Goal: Transaction & Acquisition: Purchase product/service

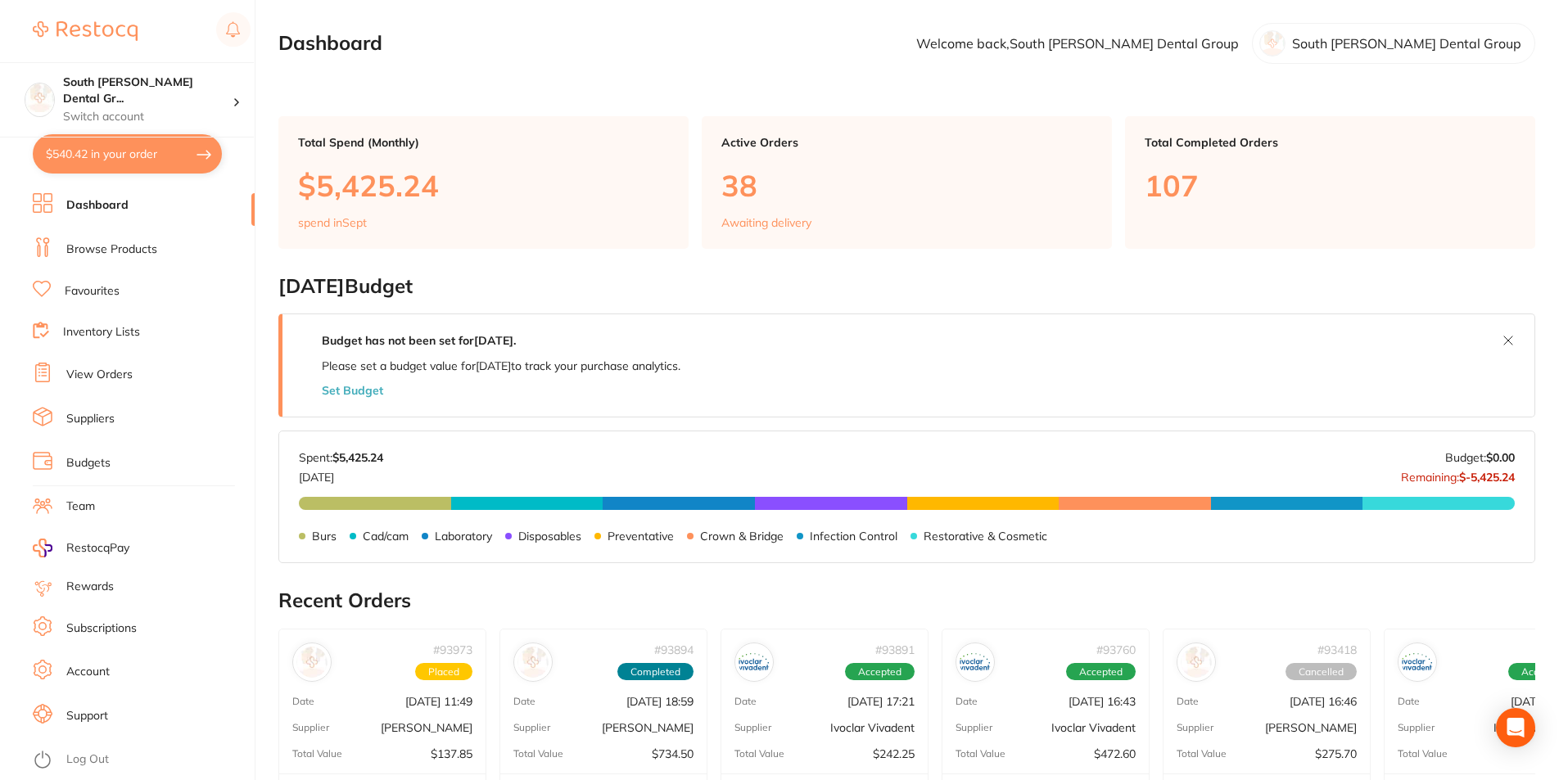
click at [102, 162] on button "$540.42 in your order" at bounding box center [127, 154] width 189 height 39
checkbox input "true"
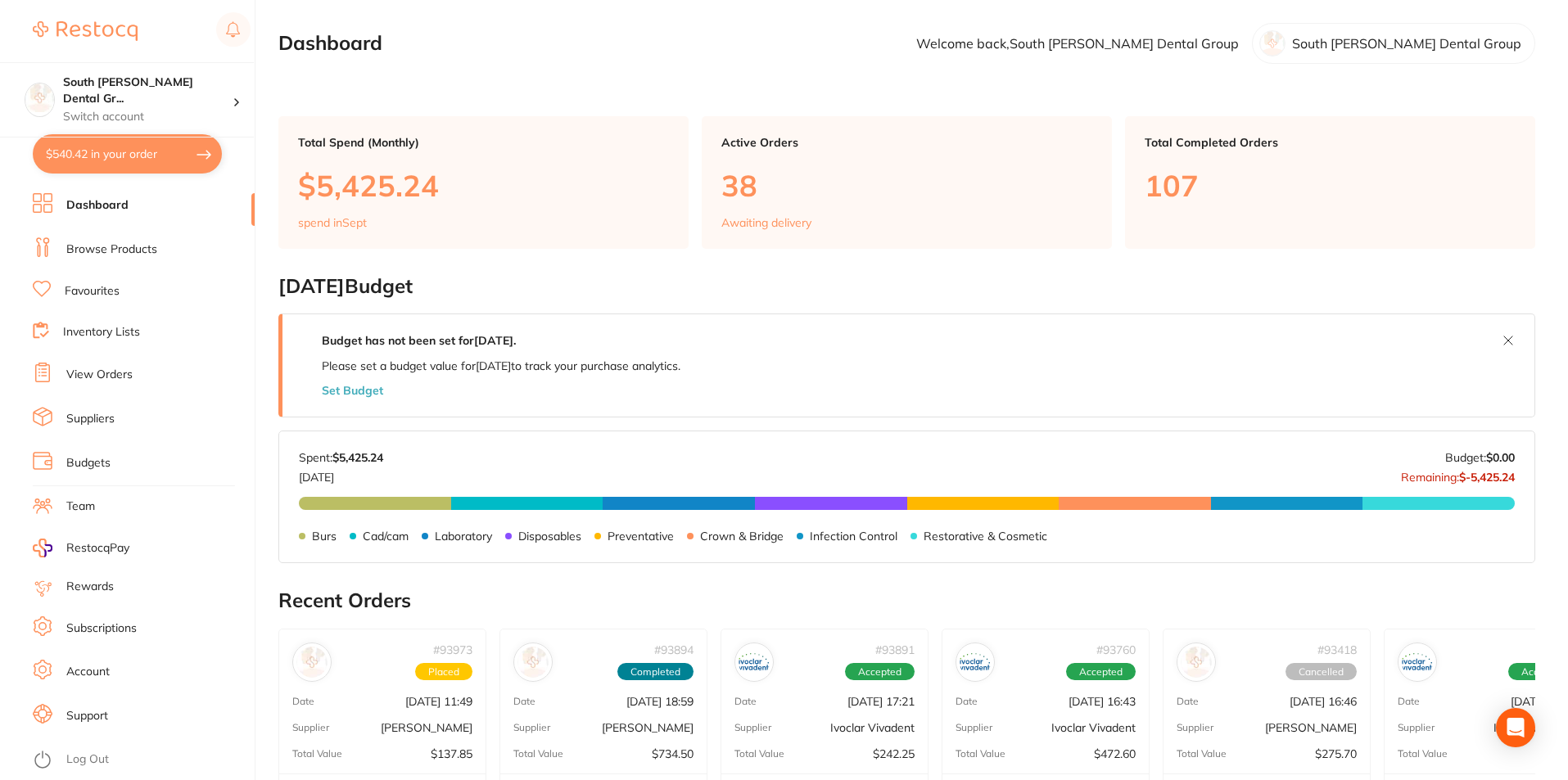
checkbox input "true"
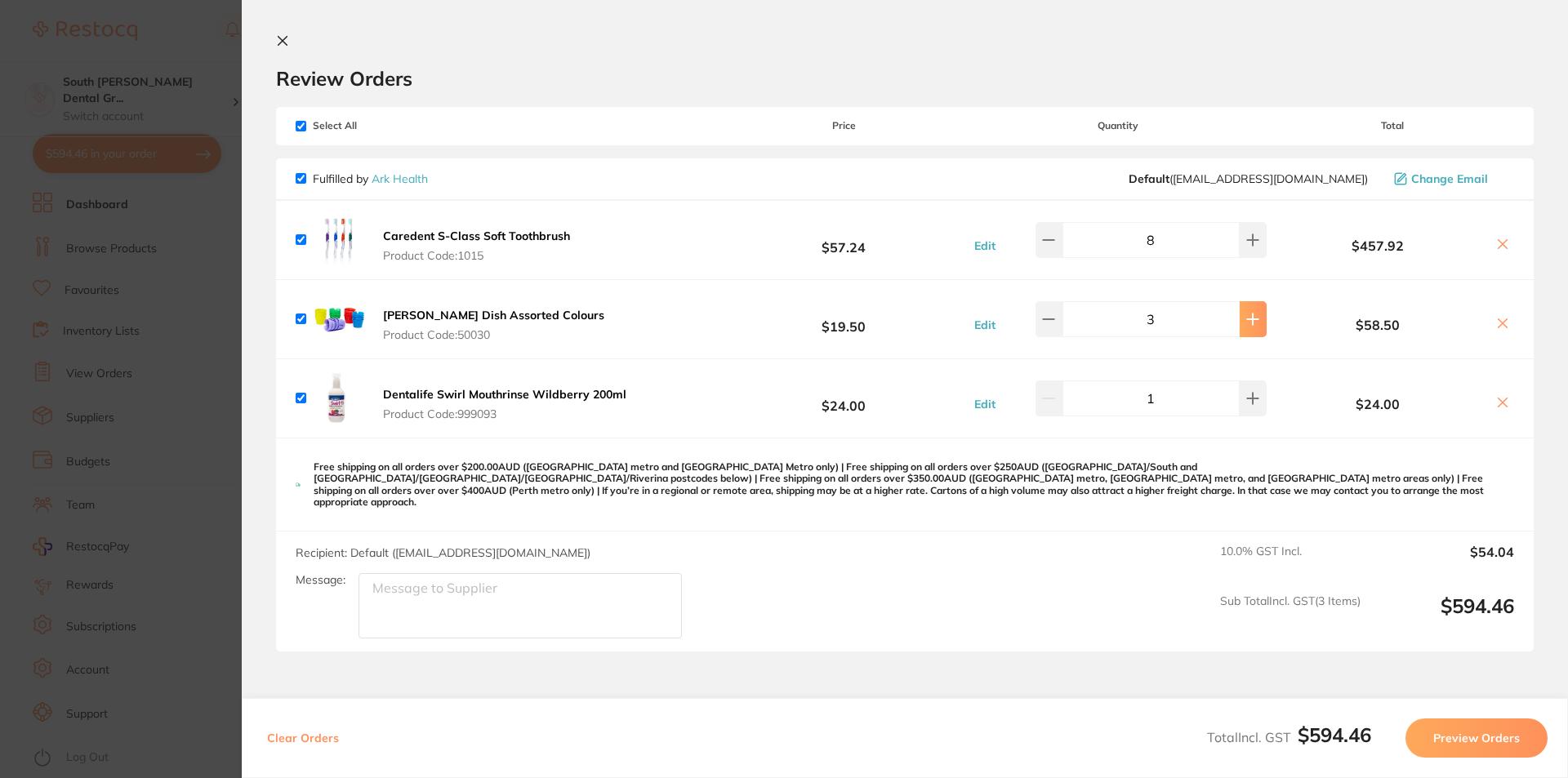
click at [1256, 330] on button at bounding box center [1253, 319] width 27 height 36
type input "4"
click at [1248, 409] on button at bounding box center [1253, 398] width 27 height 36
click at [1247, 405] on button at bounding box center [1253, 398] width 27 height 36
type input "3"
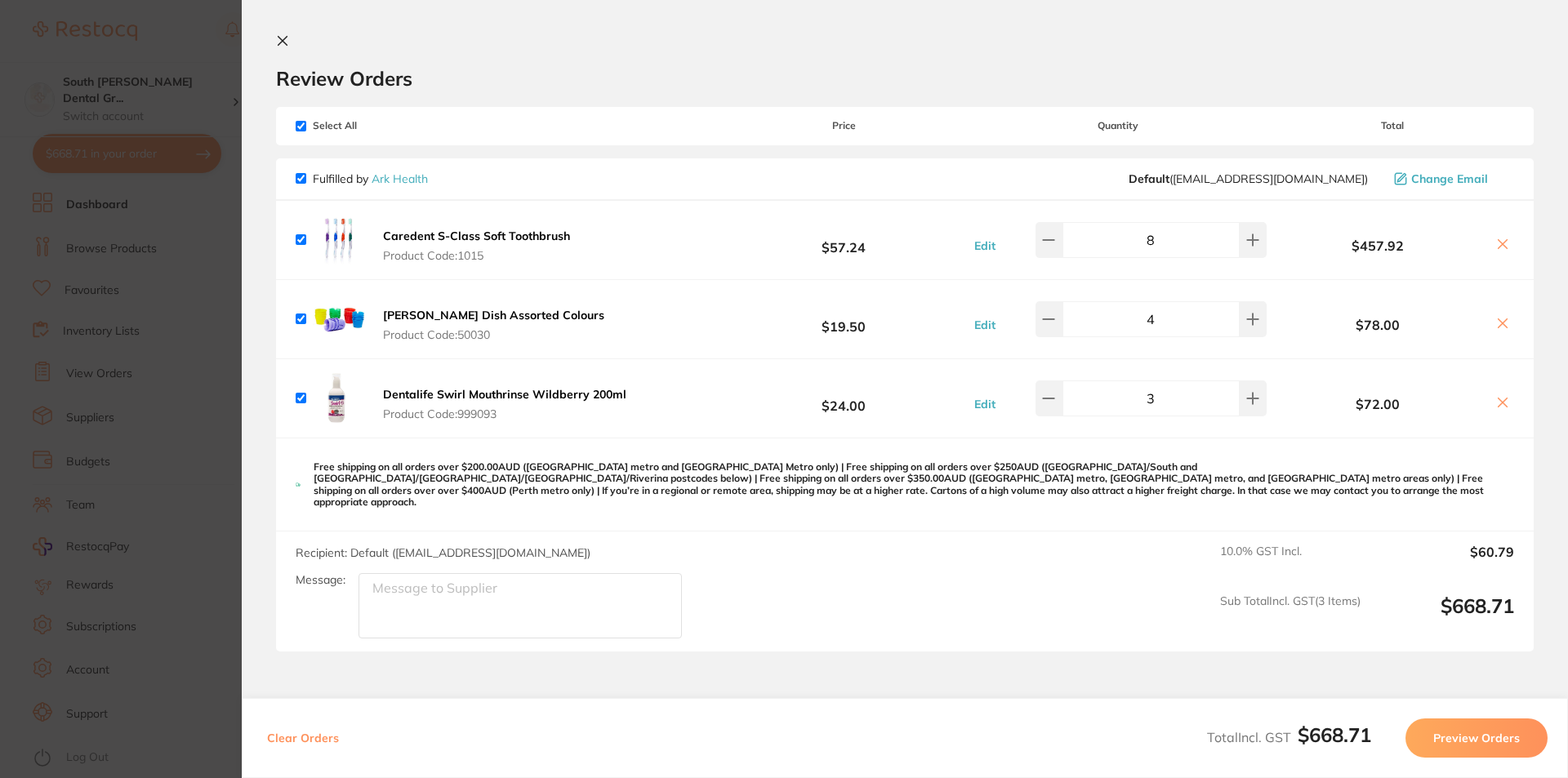
click at [276, 40] on icon at bounding box center [282, 40] width 13 height 13
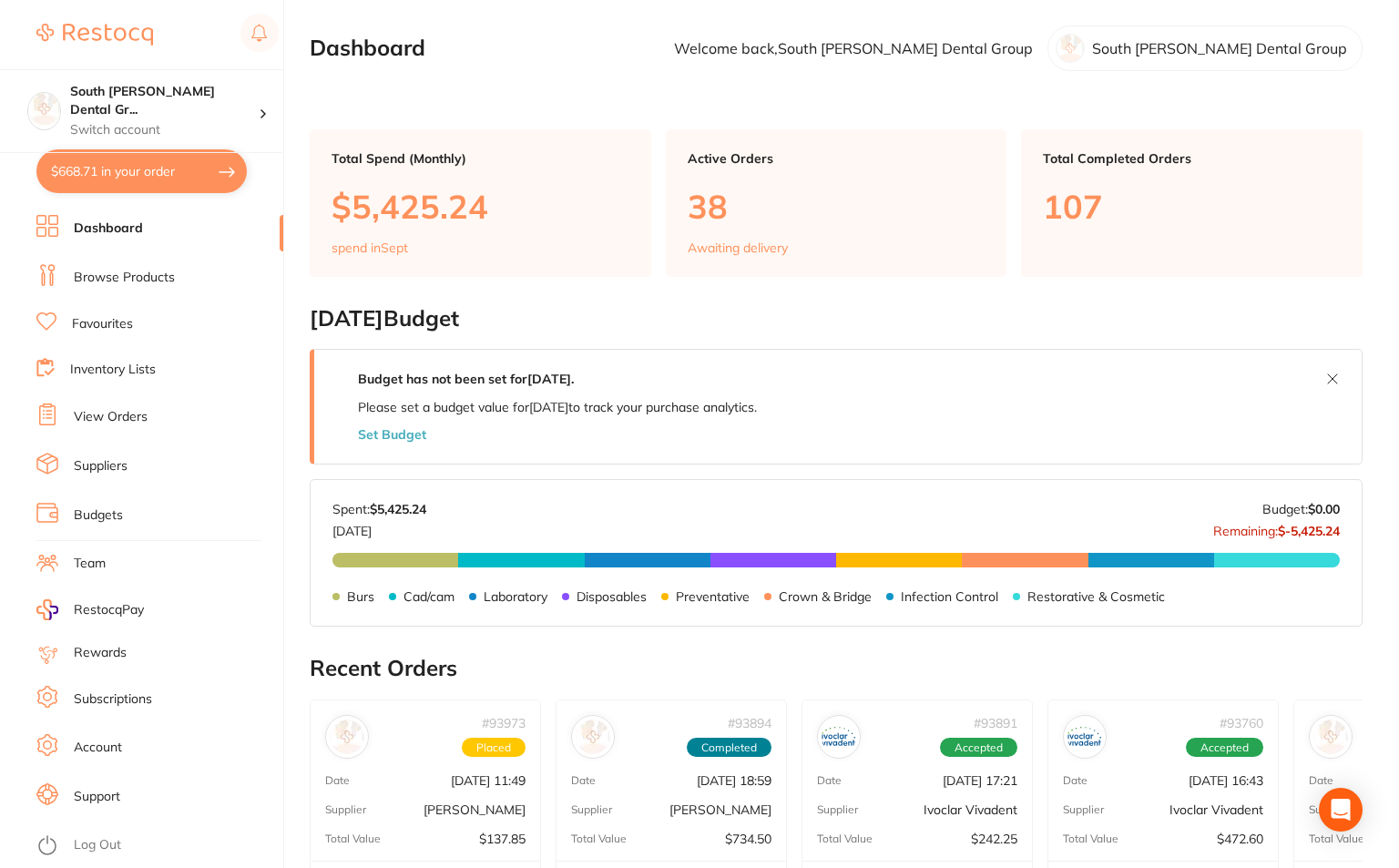
click at [80, 158] on button "$668.71 in your order" at bounding box center [141, 171] width 210 height 44
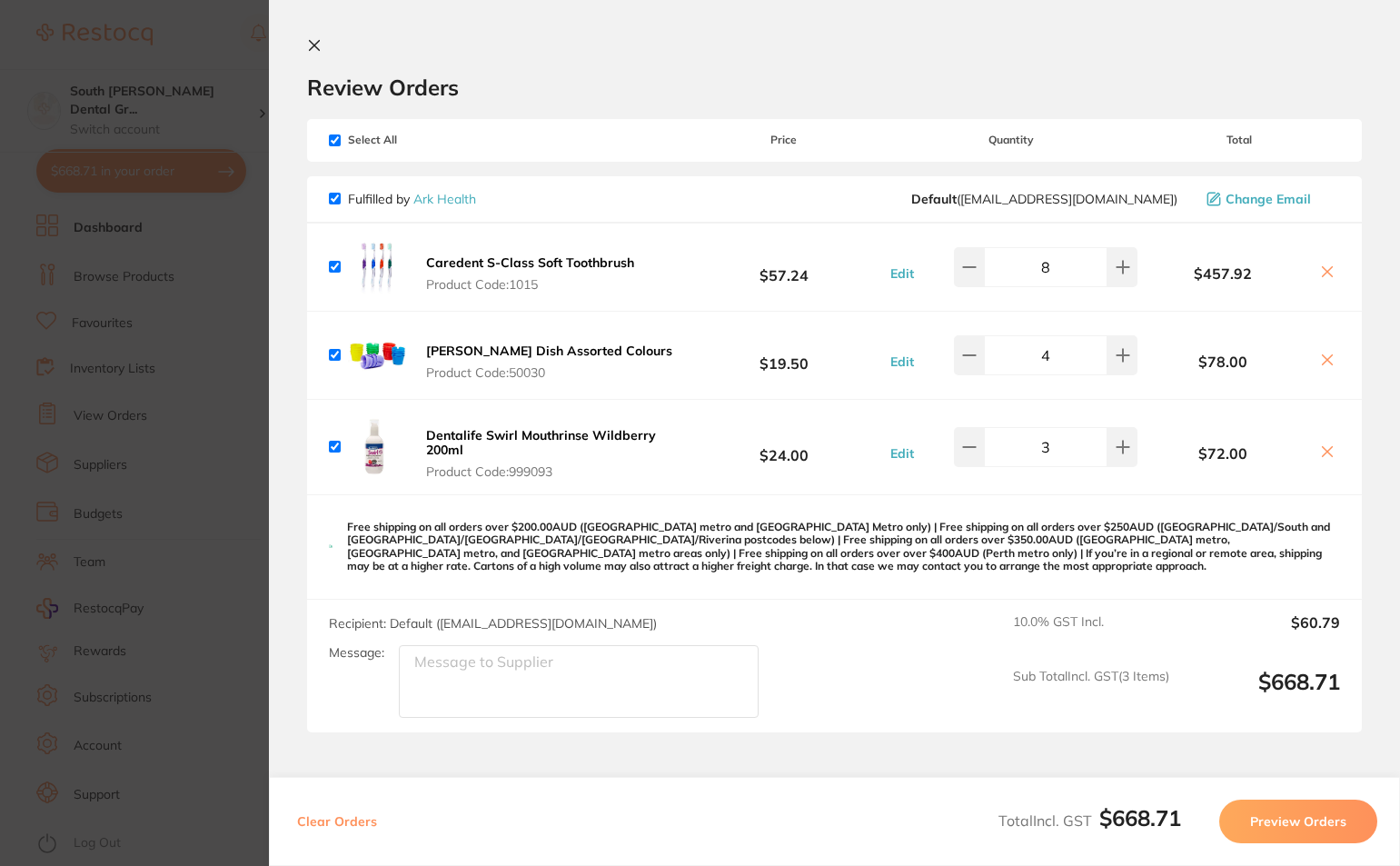
click at [321, 48] on icon at bounding box center [314, 45] width 15 height 15
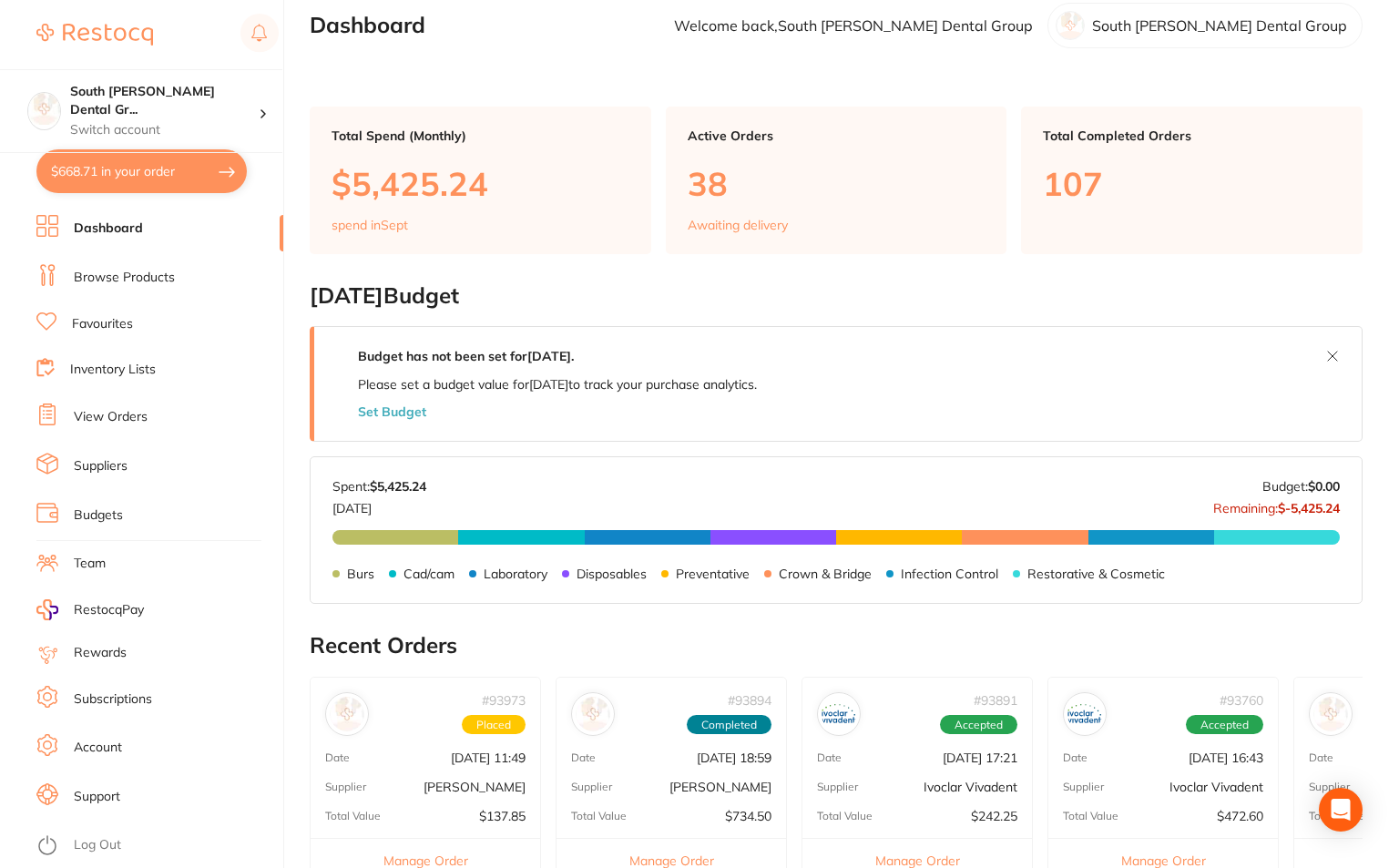
scroll to position [2, 0]
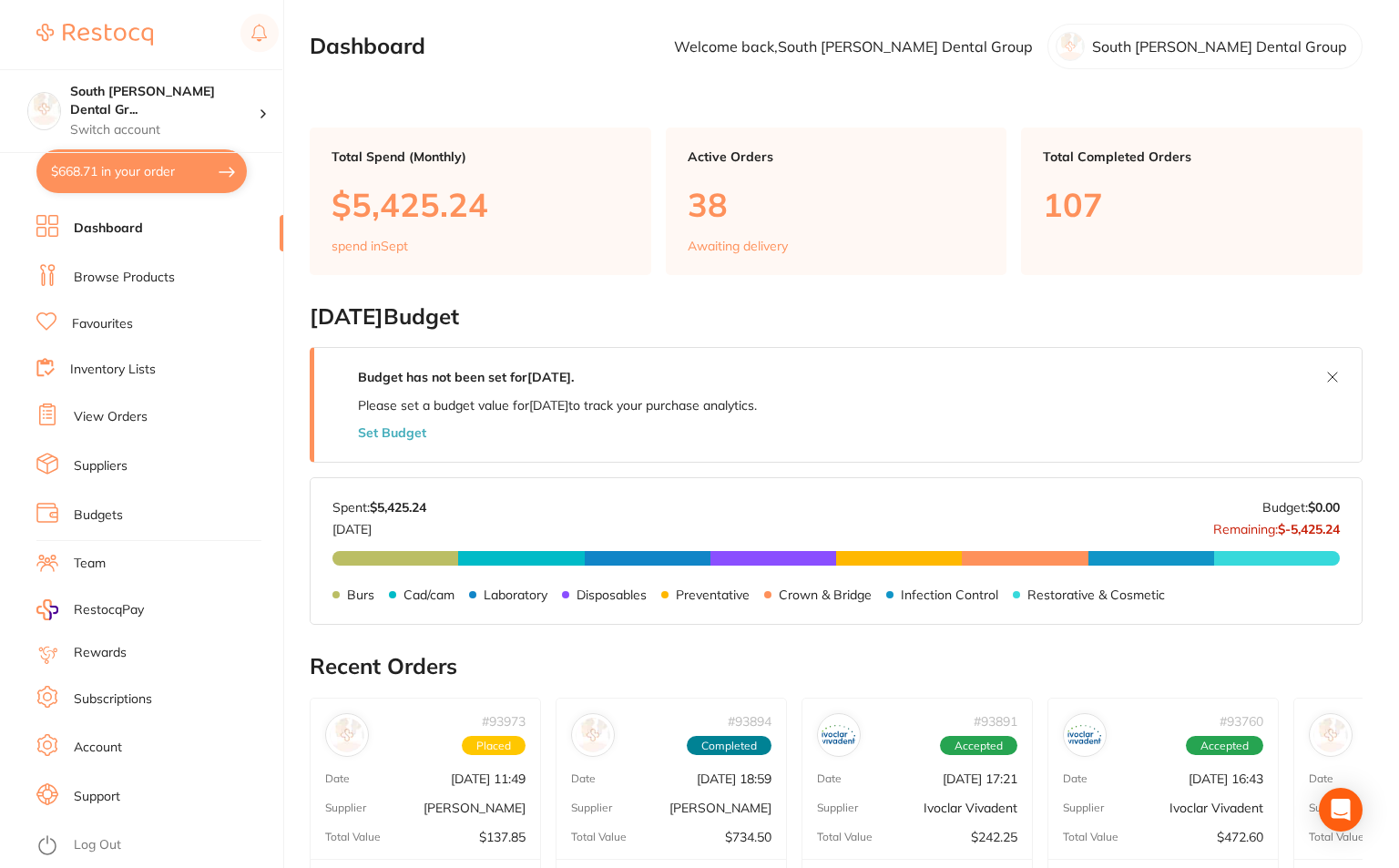
click at [168, 182] on button "$668.71 in your order" at bounding box center [141, 171] width 210 height 44
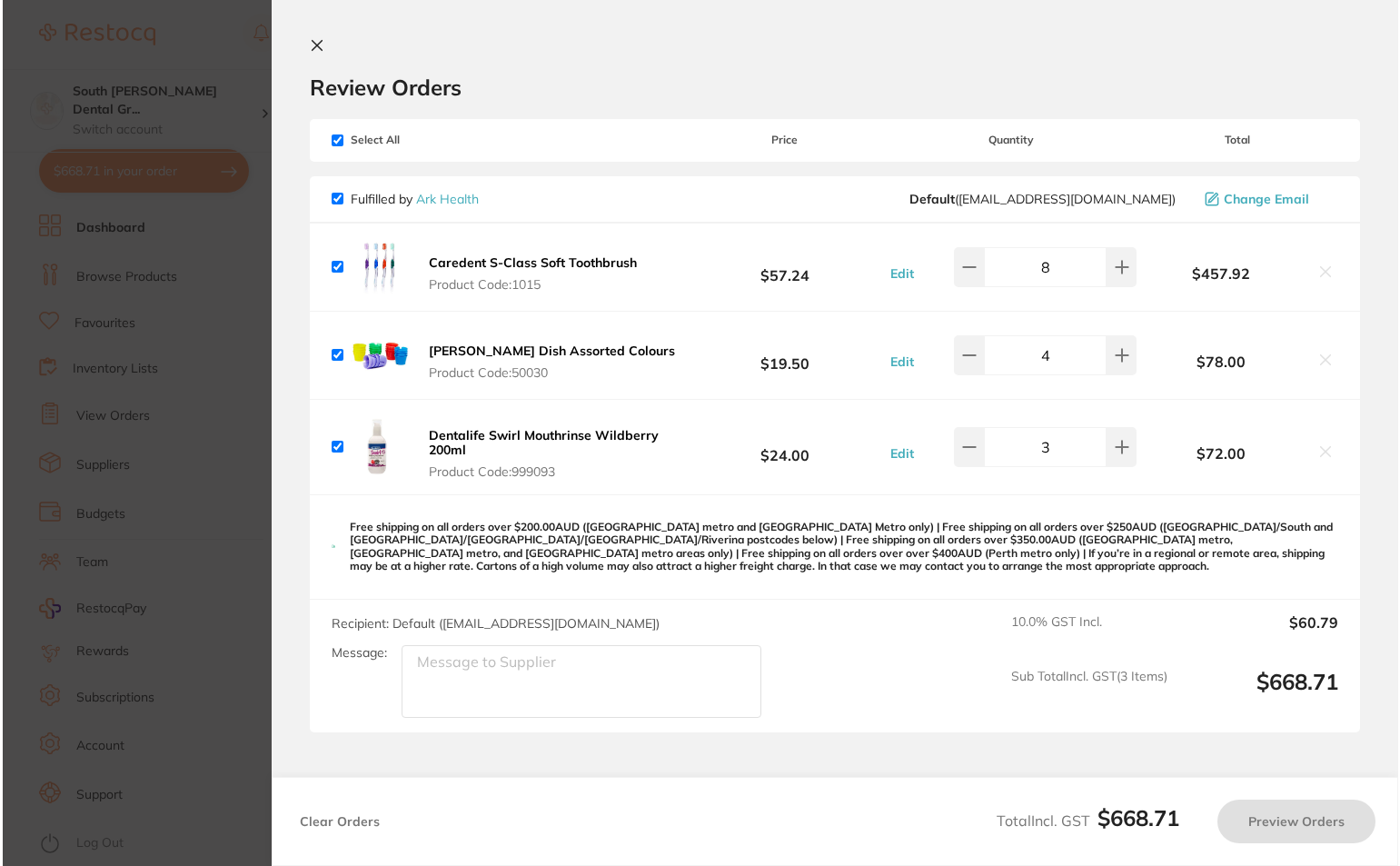
scroll to position [0, 0]
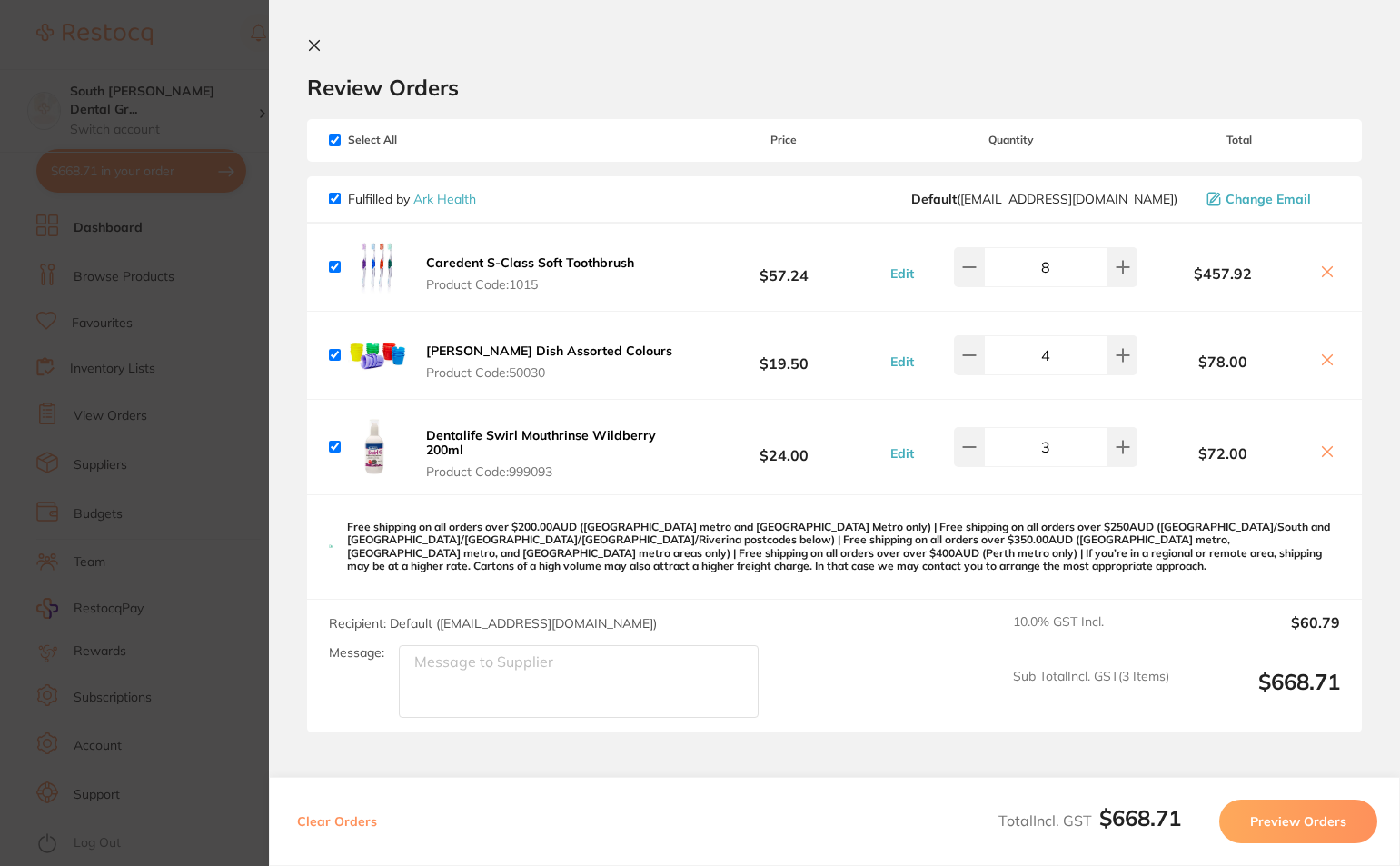
click at [311, 46] on icon at bounding box center [314, 45] width 15 height 15
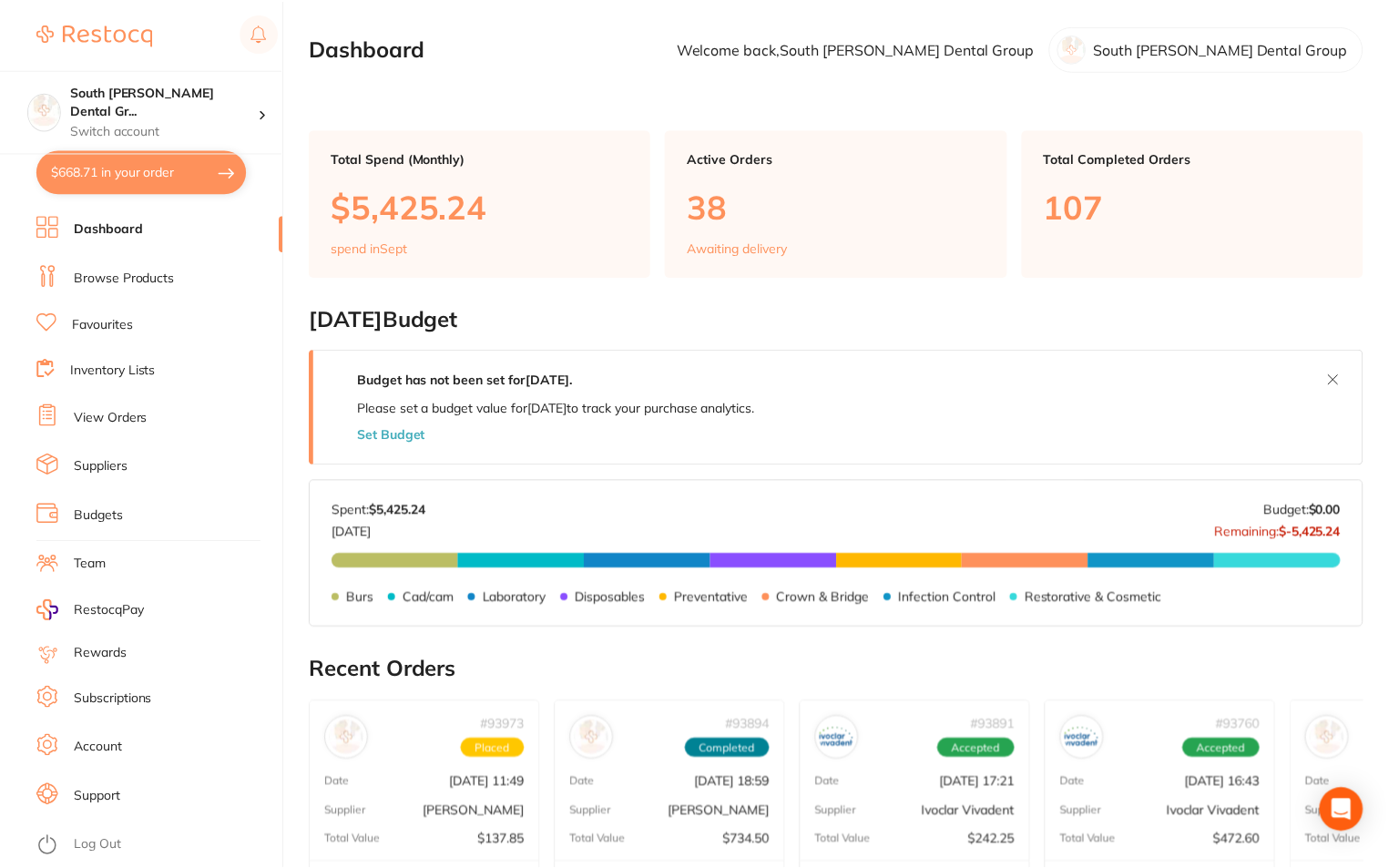
scroll to position [2, 0]
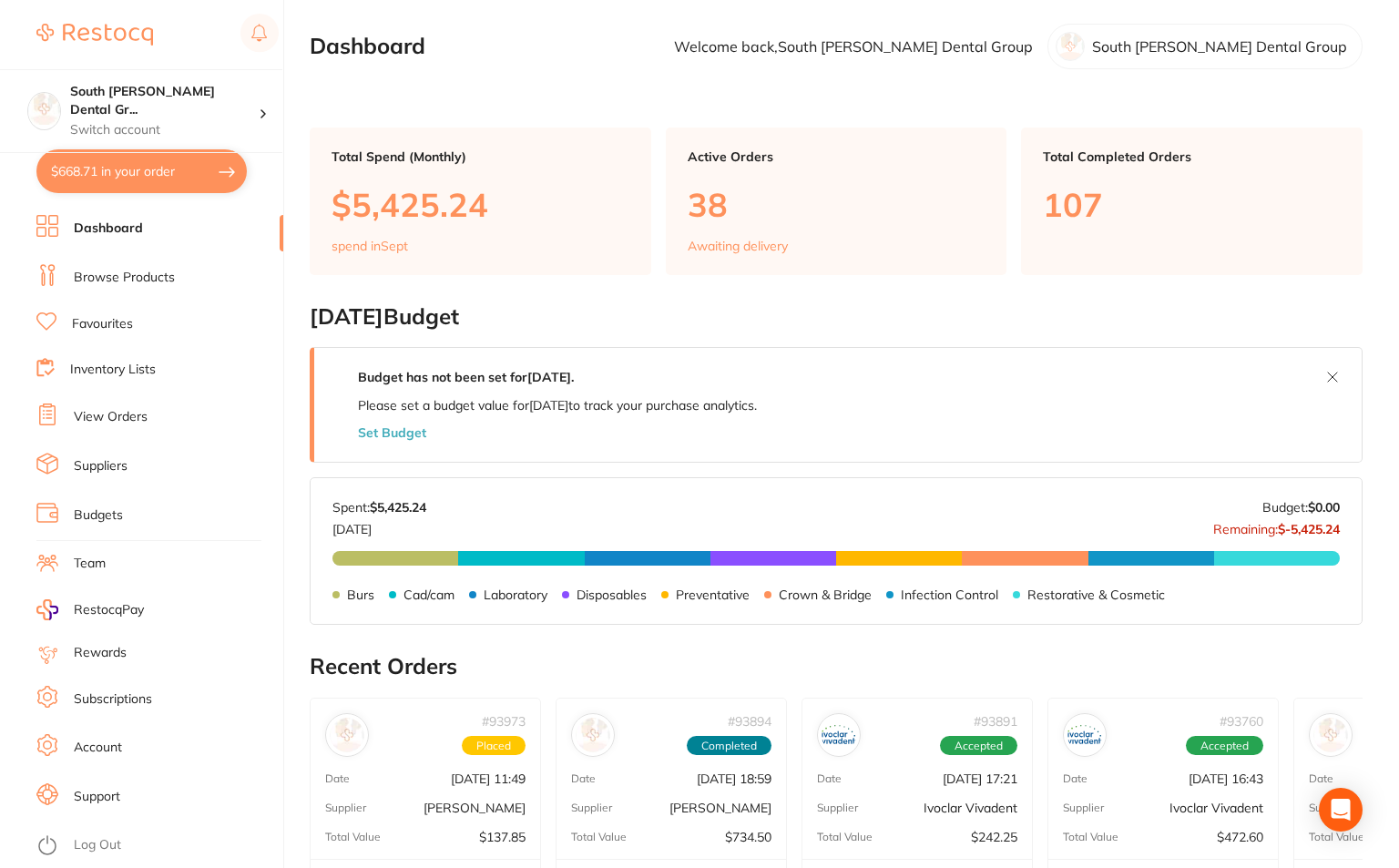
click at [134, 278] on link "Browse Products" at bounding box center [124, 277] width 101 height 18
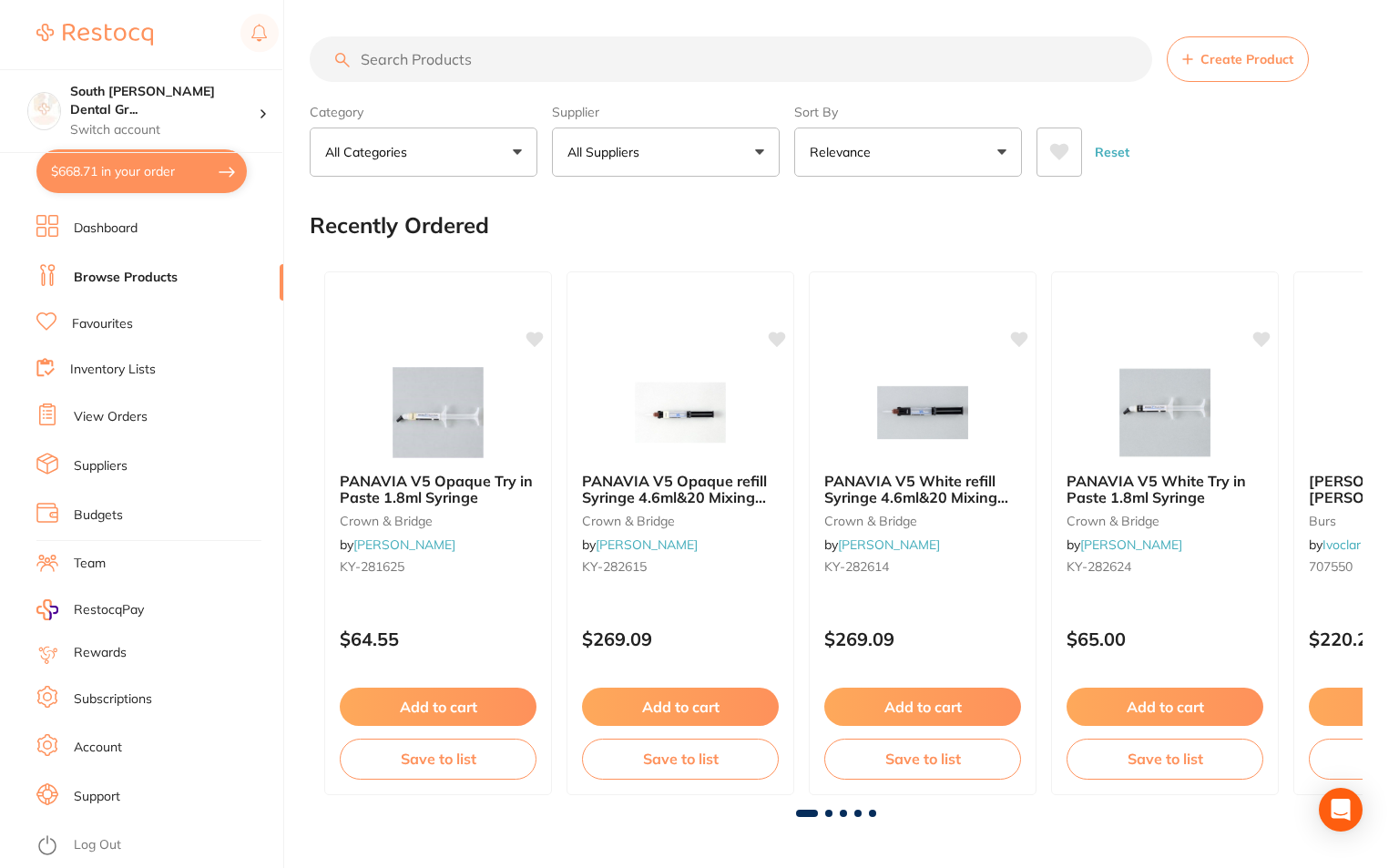
click at [529, 62] on input "search" at bounding box center [731, 58] width 843 height 46
click at [568, 66] on input "search" at bounding box center [731, 58] width 843 height 46
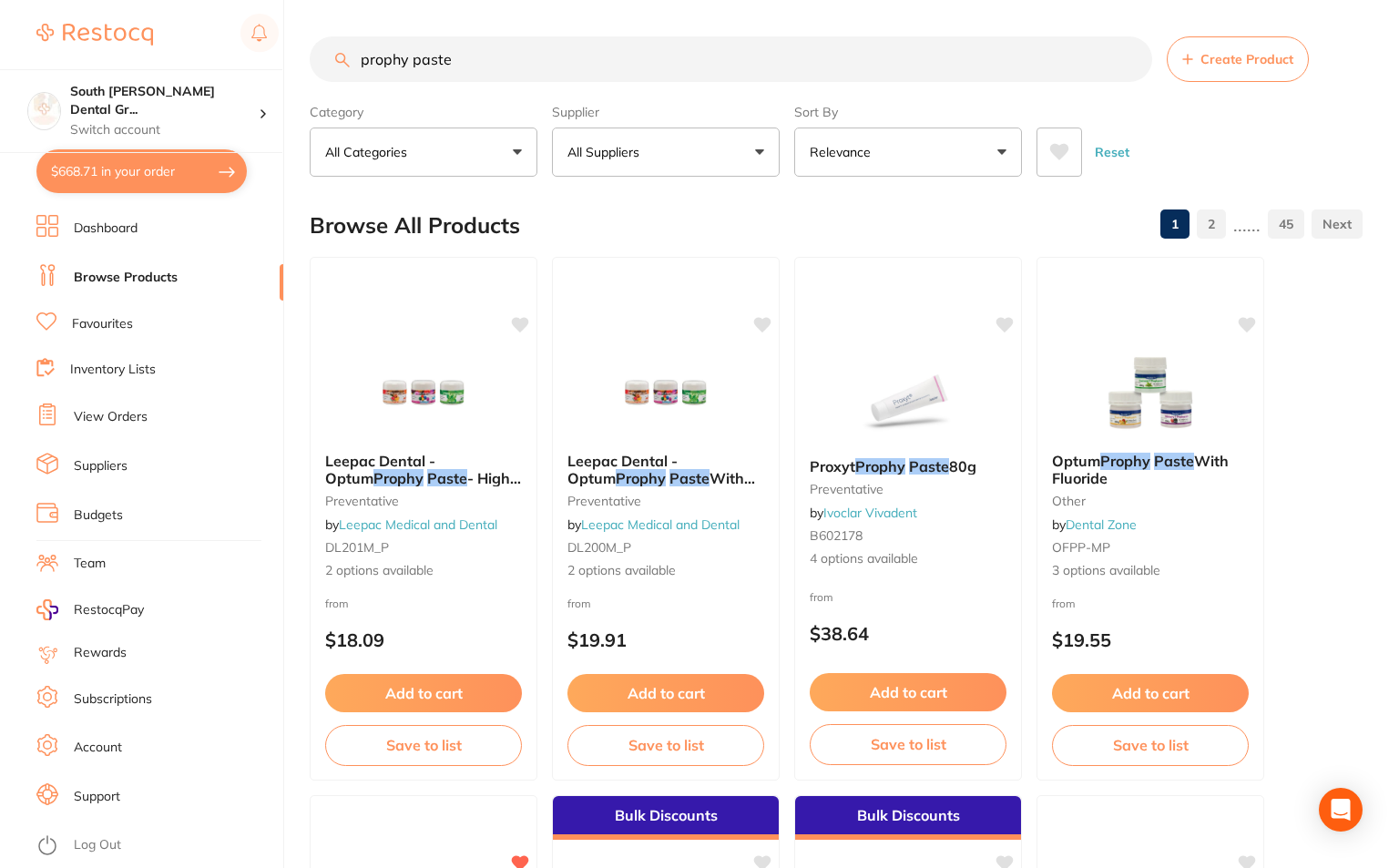
click at [1223, 224] on link "2" at bounding box center [1211, 224] width 29 height 36
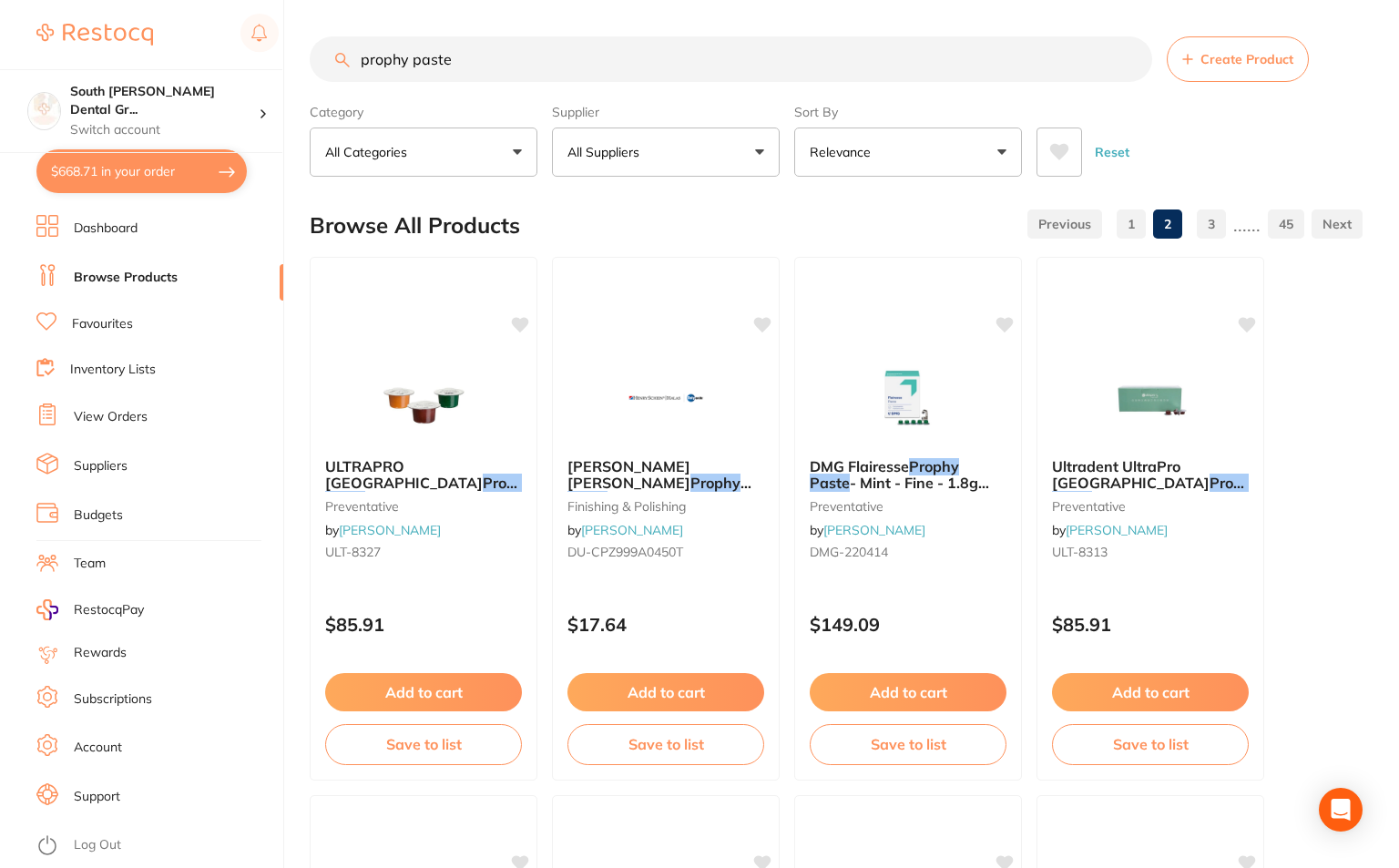
click at [1217, 216] on link "3" at bounding box center [1211, 224] width 29 height 36
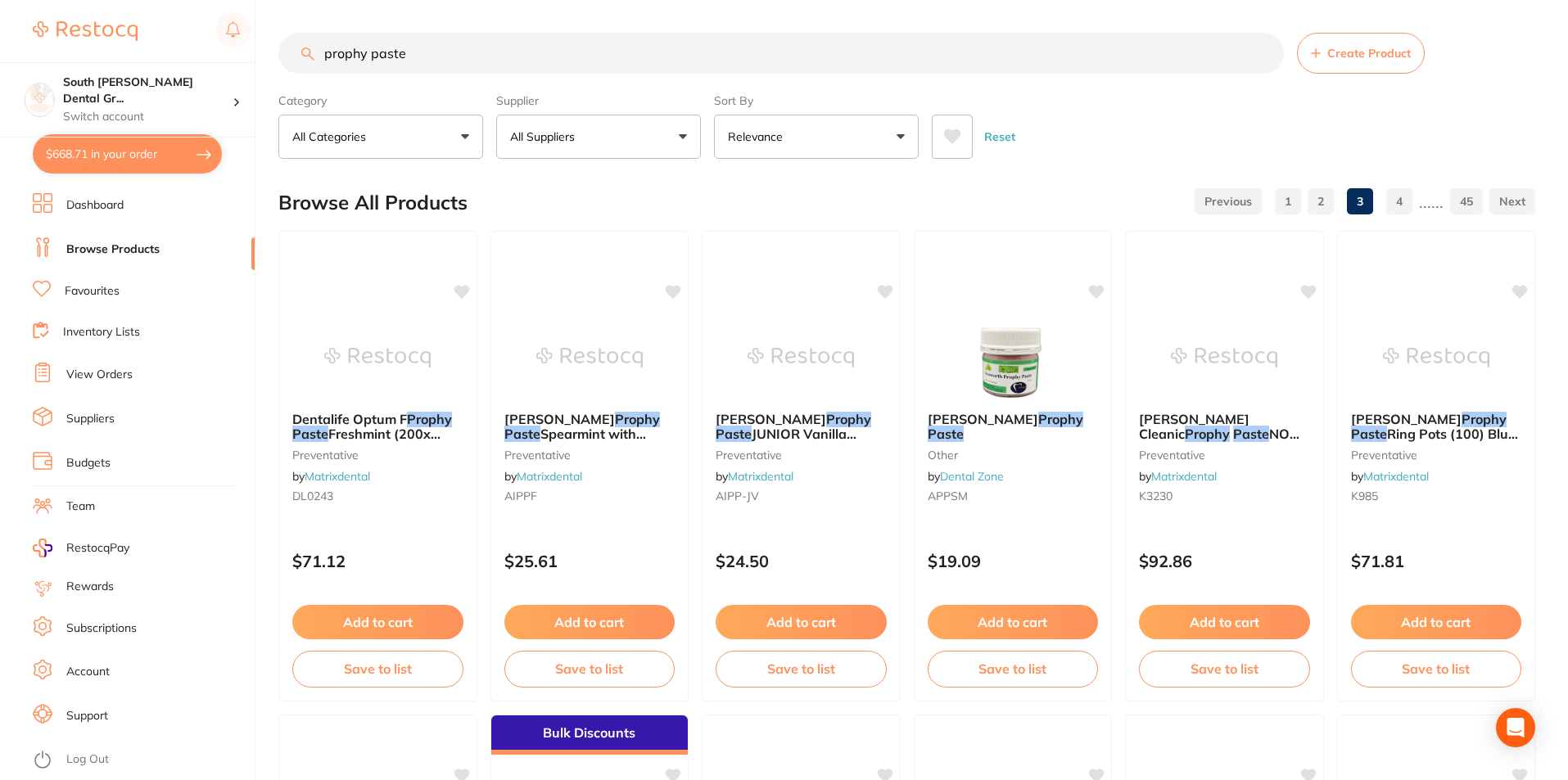
drag, startPoint x: 381, startPoint y: 37, endPoint x: 348, endPoint y: 44, distance: 33.7
click at [349, 44] on input "prophy paste" at bounding box center [781, 52] width 1005 height 41
type input "hy pasteprop"
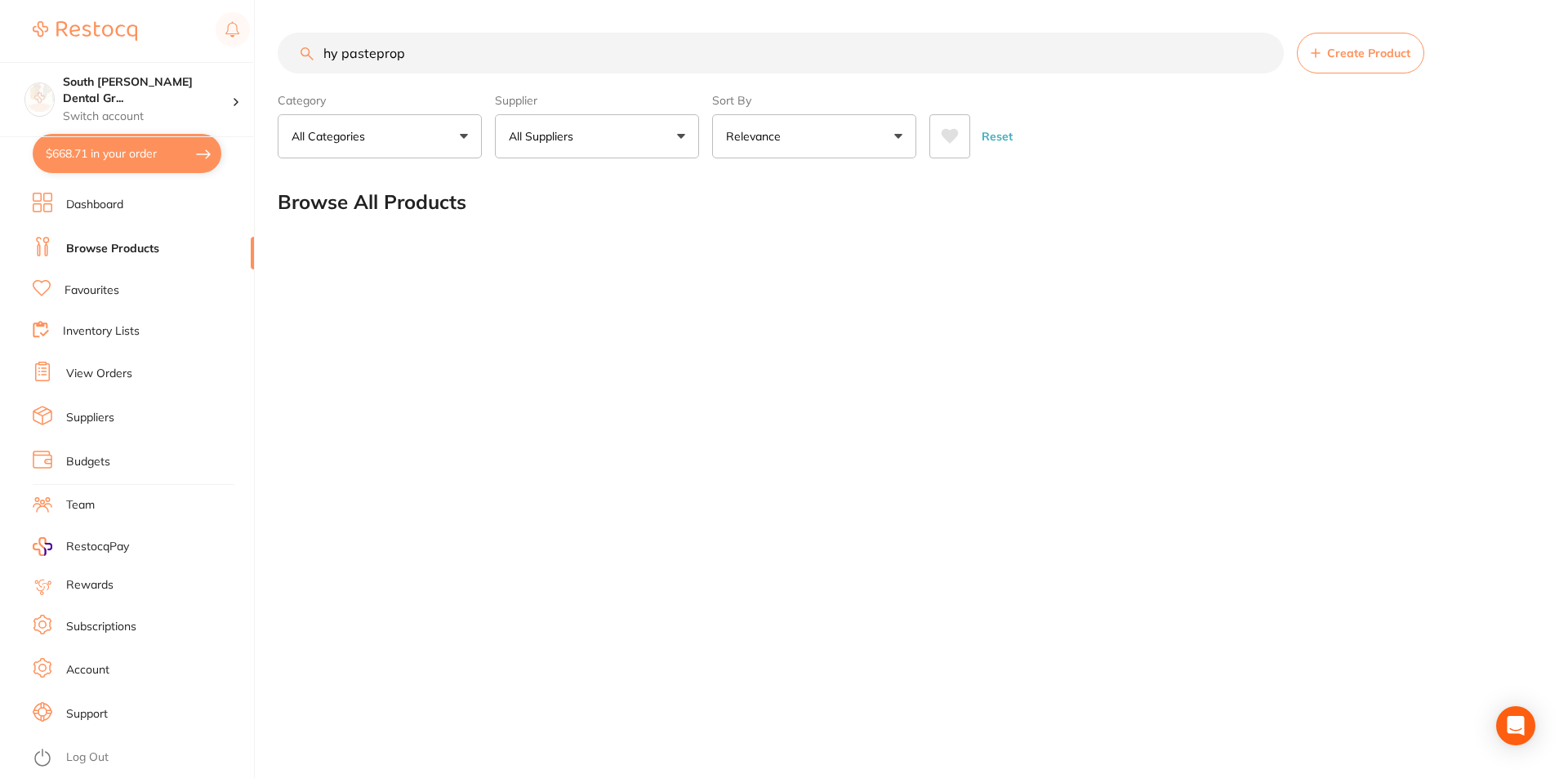
drag, startPoint x: 373, startPoint y: 53, endPoint x: 316, endPoint y: 53, distance: 57.0
click at [316, 53] on input "hy pasteprop" at bounding box center [781, 52] width 1007 height 41
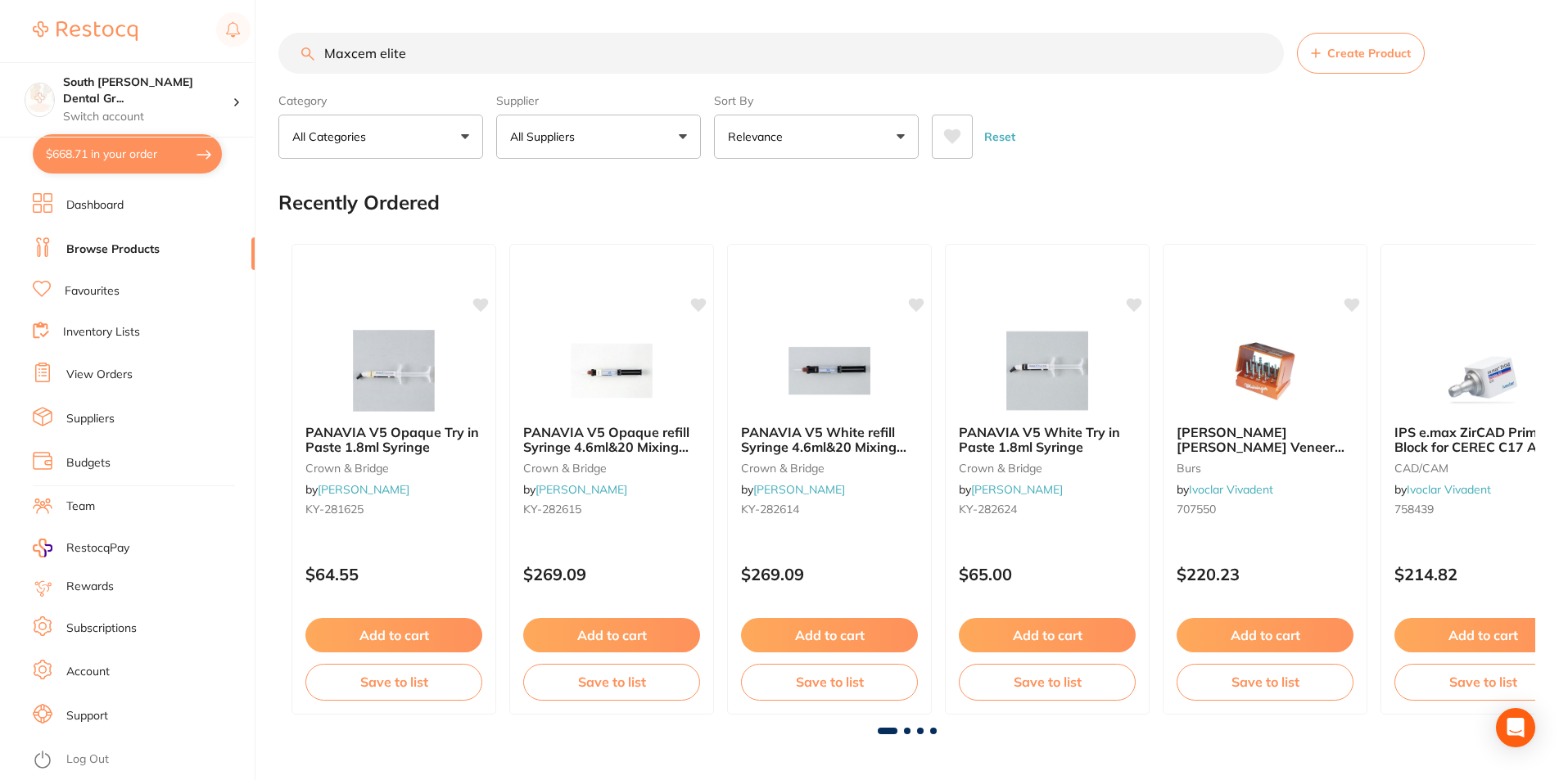
type input "Maxcem elite"
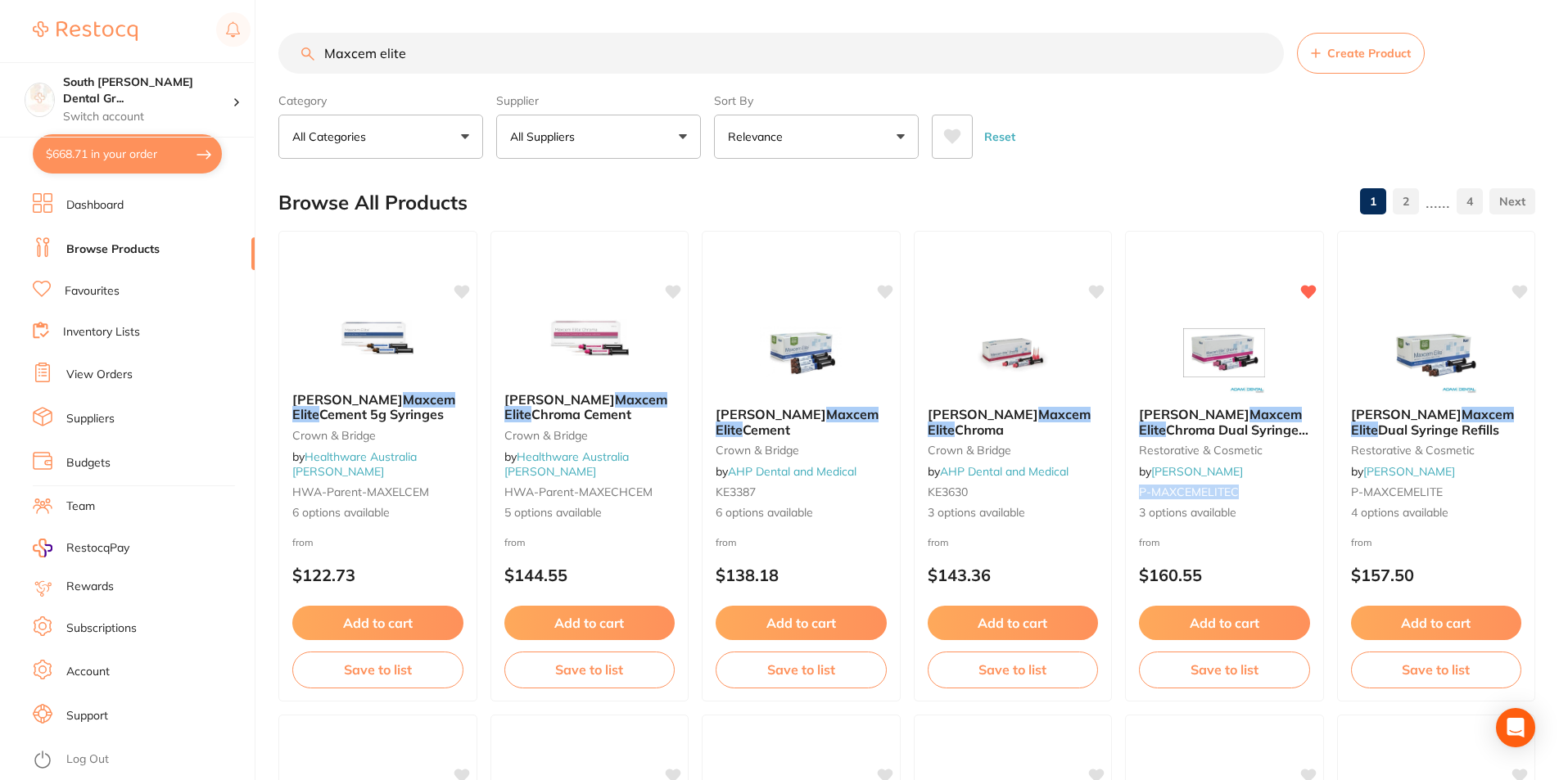
drag, startPoint x: 1245, startPoint y: 492, endPoint x: 1120, endPoint y: 487, distance: 125.1
copy span "P-MAXCEMELITEC"
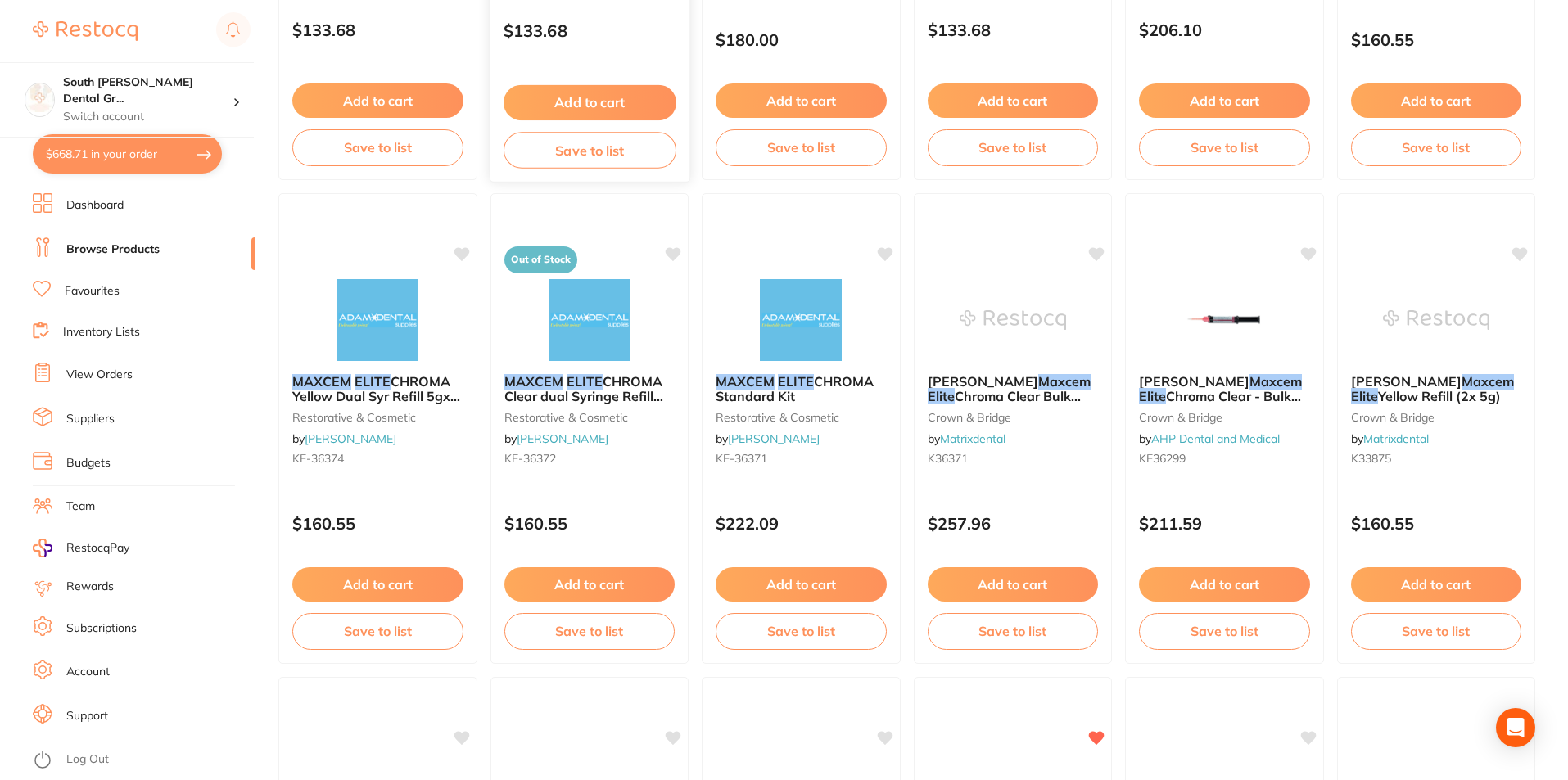
scroll to position [2485, 0]
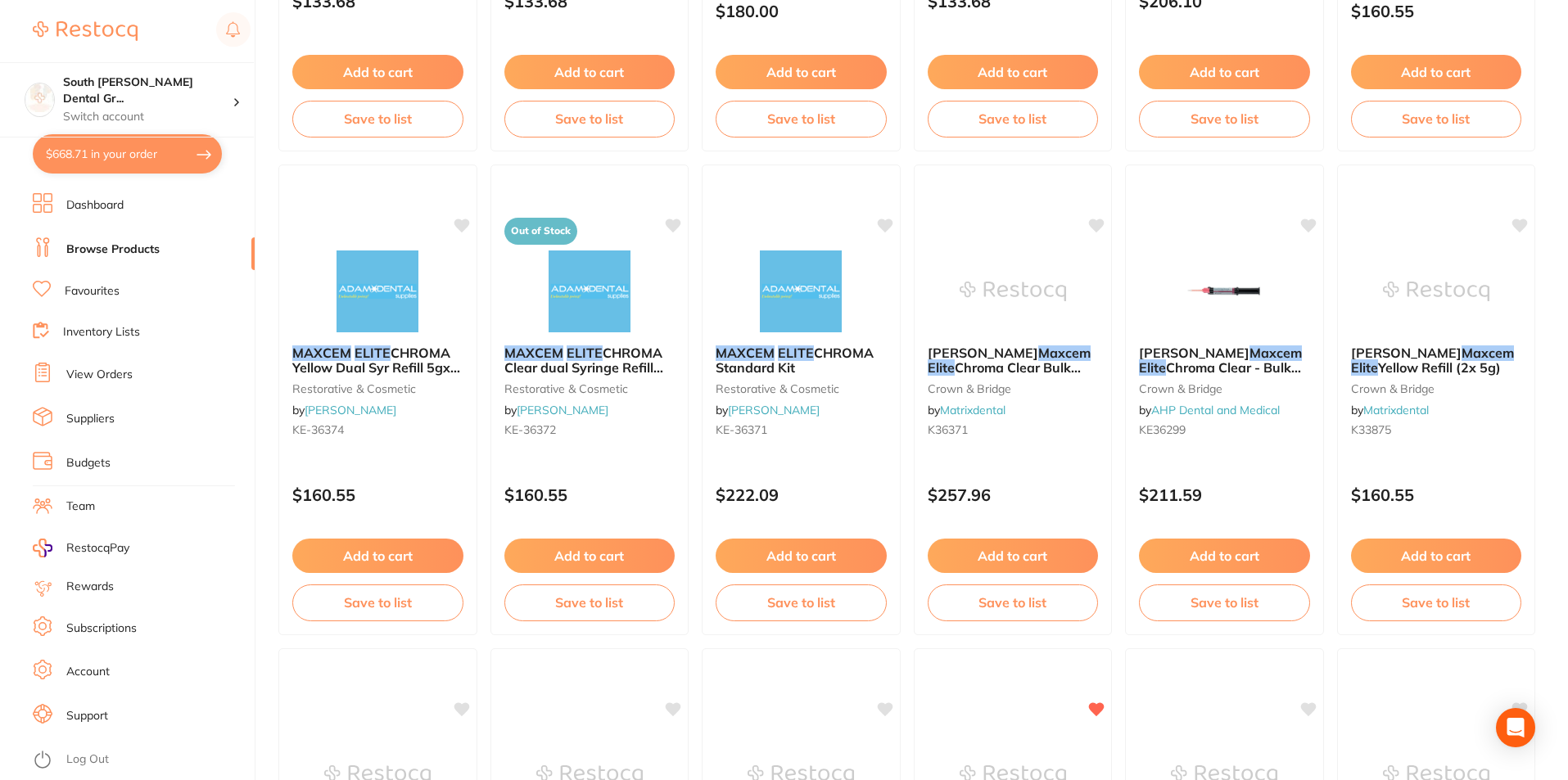
click at [177, 148] on button "$668.71 in your order" at bounding box center [127, 154] width 189 height 39
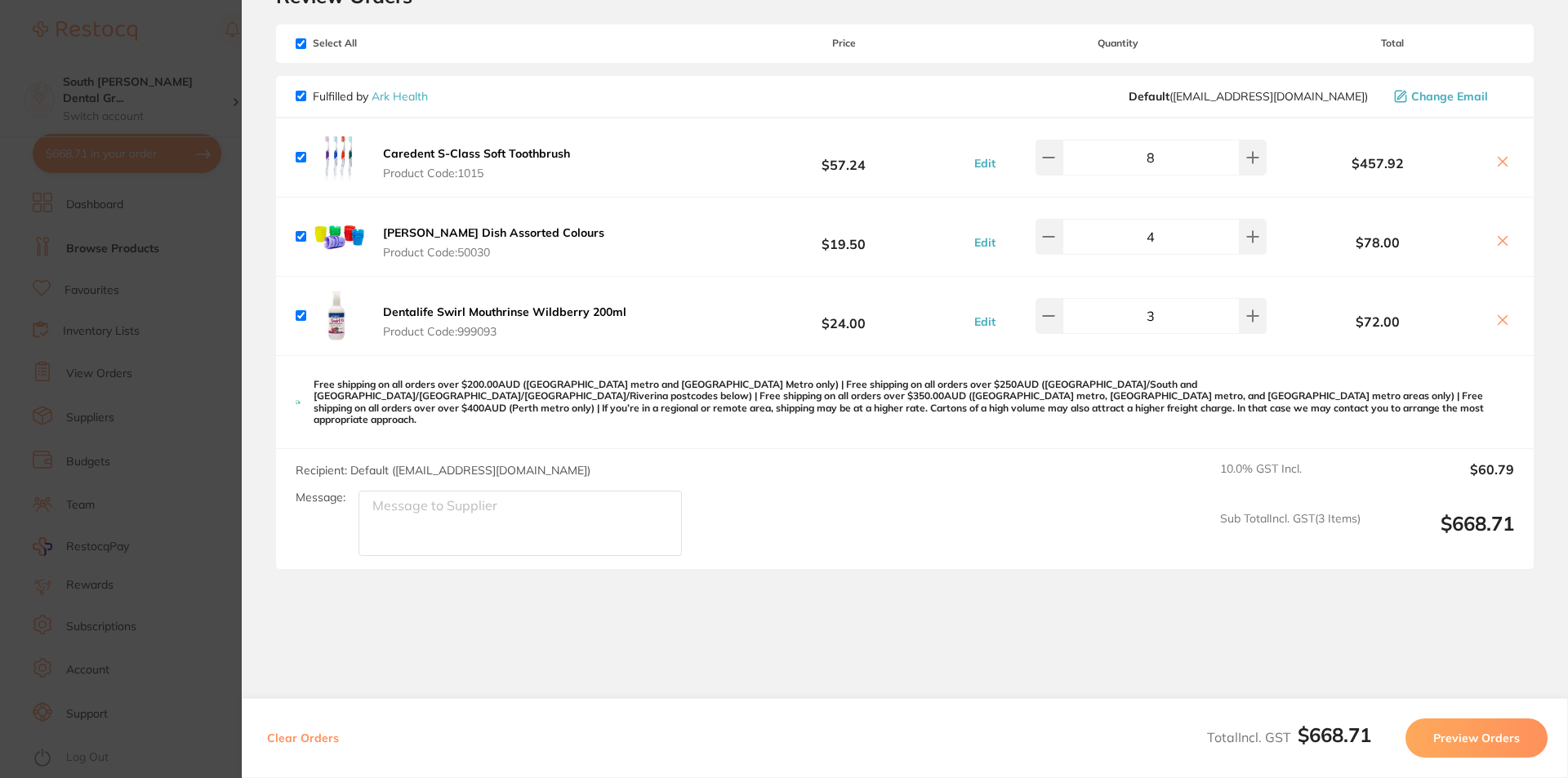
scroll to position [0, 0]
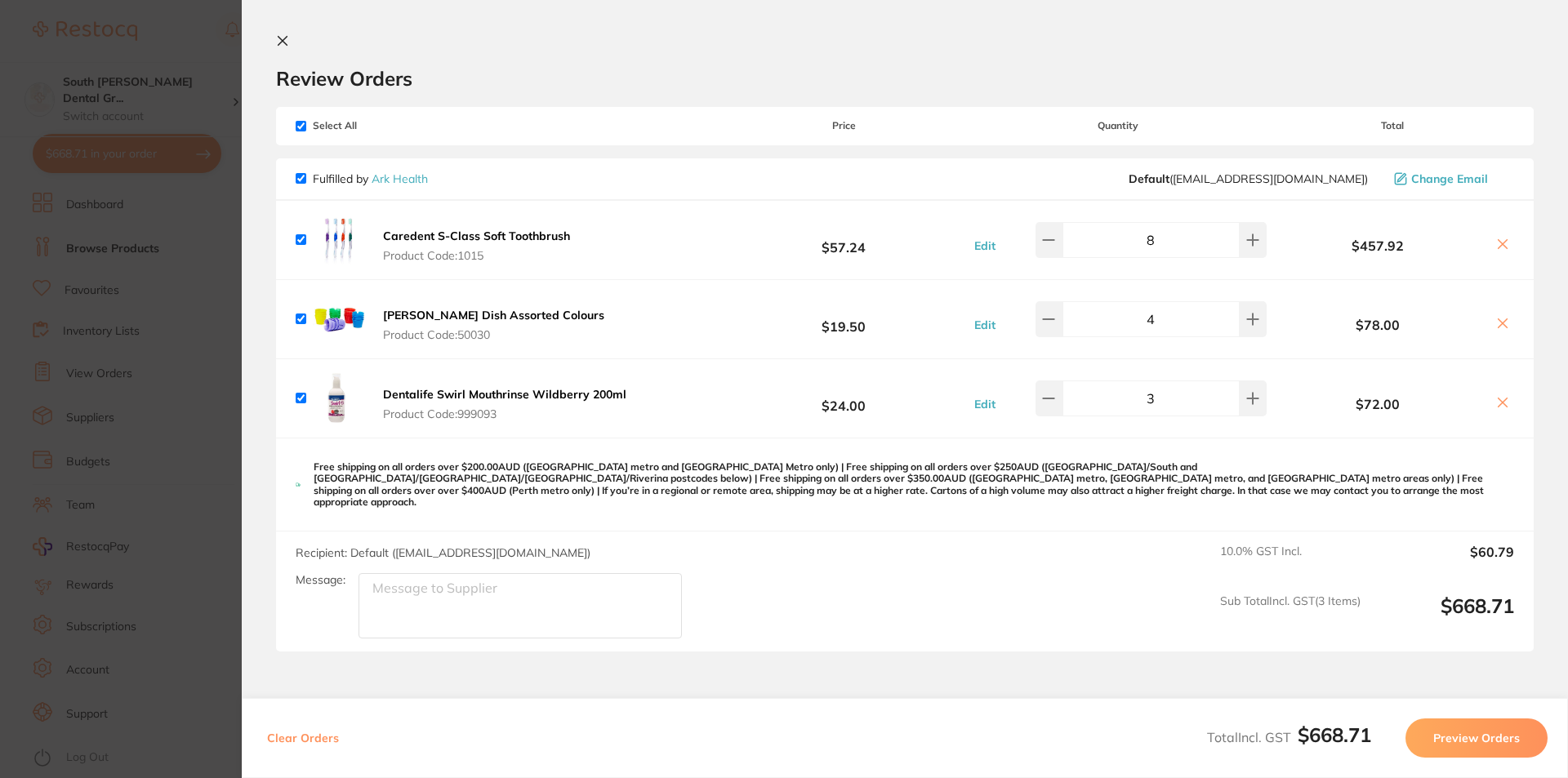
click at [286, 40] on icon at bounding box center [282, 40] width 13 height 13
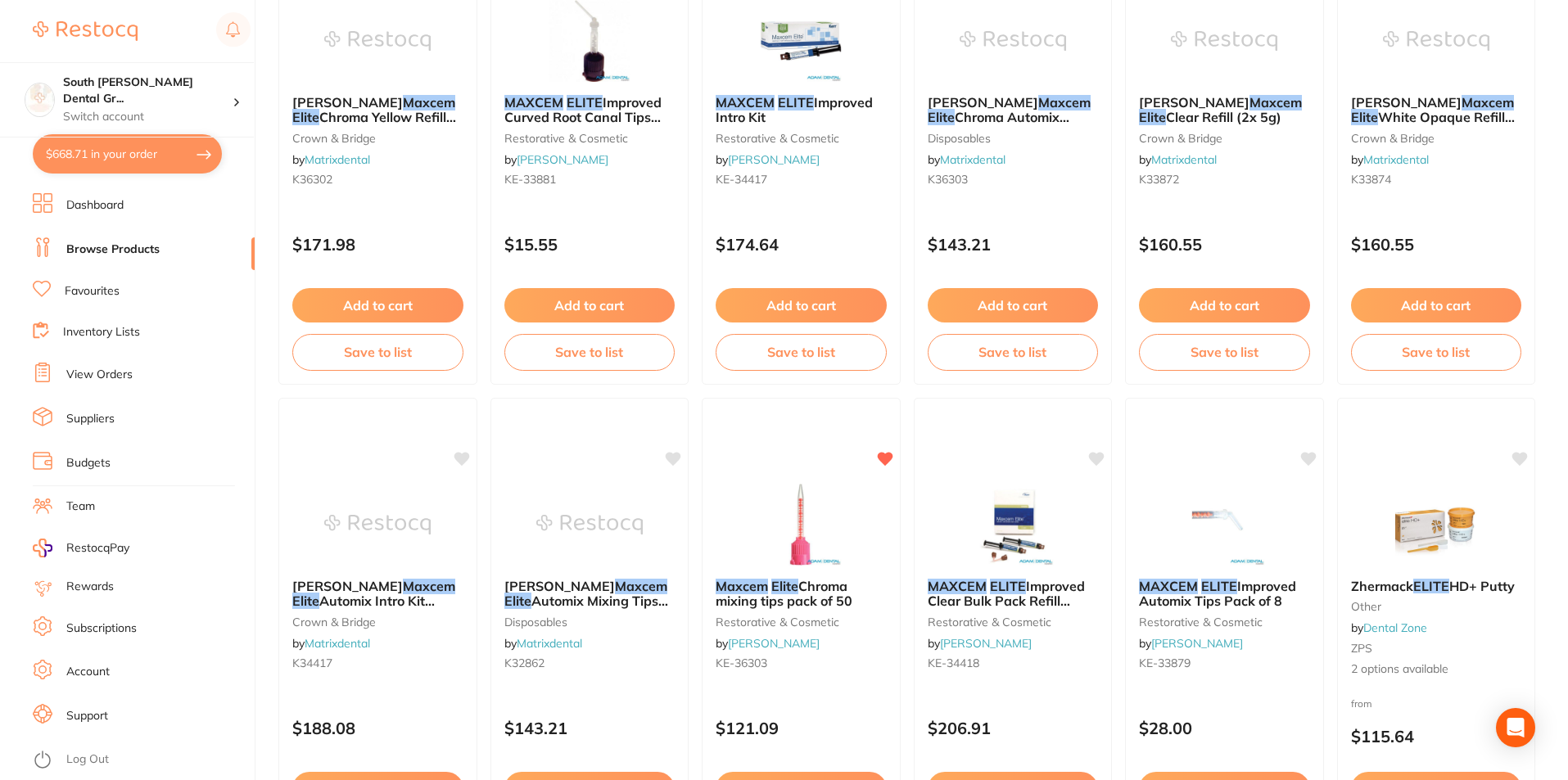
scroll to position [3386, 0]
